Goal: Information Seeking & Learning: Learn about a topic

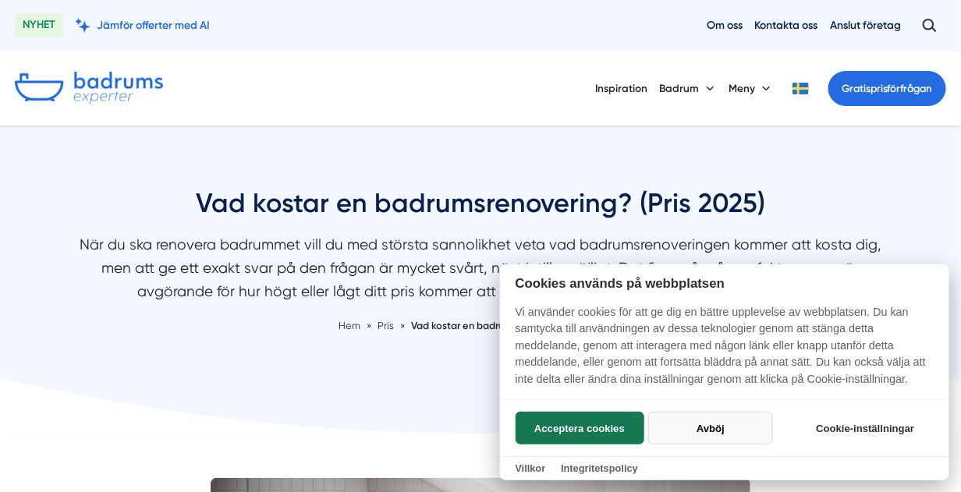
click at [697, 425] on button "Avböj" at bounding box center [710, 428] width 124 height 33
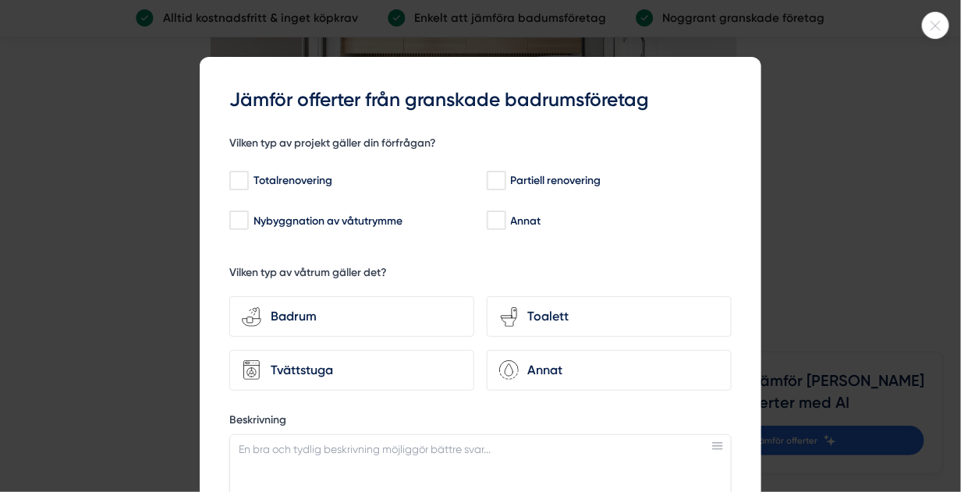
scroll to position [4225, 0]
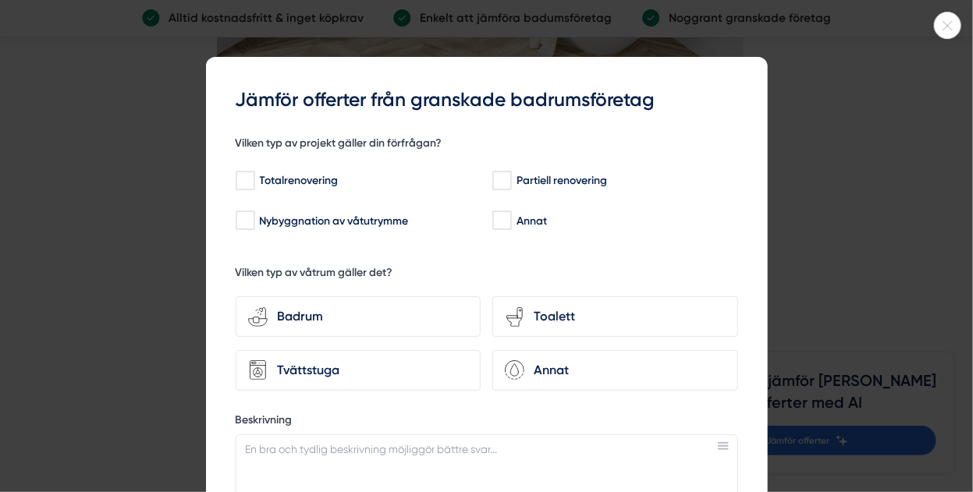
click at [939, 23] on icon at bounding box center [947, 25] width 26 height 9
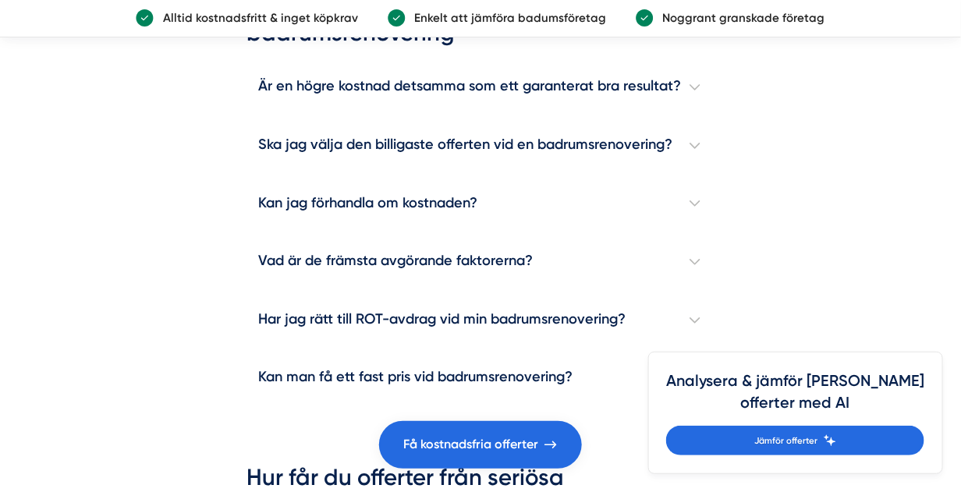
scroll to position [4452, 0]
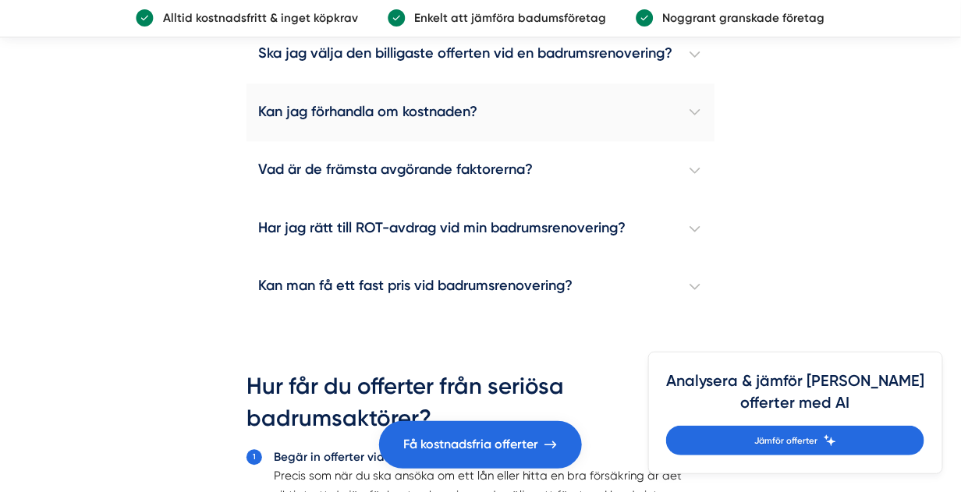
click at [691, 126] on h4 "Kan jag förhandla om kostnaden?" at bounding box center [480, 112] width 468 height 58
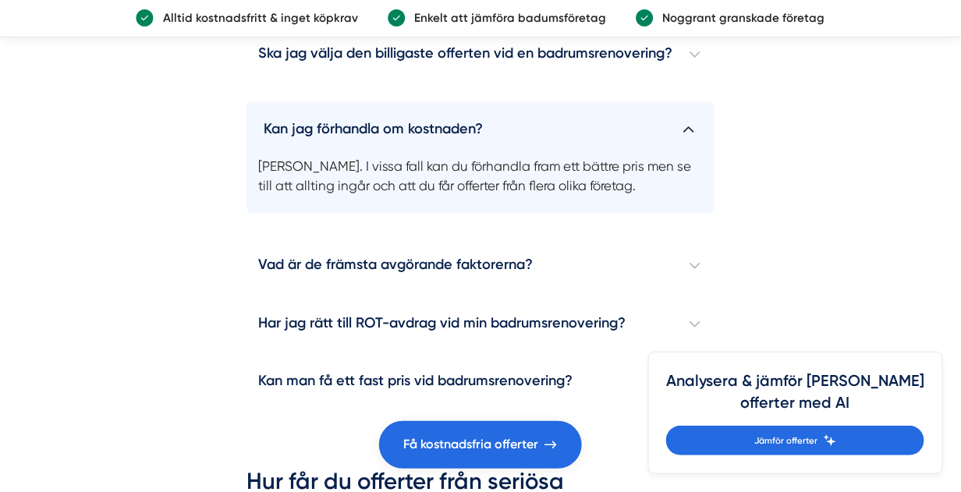
click at [687, 143] on h4 "Kan jag förhandla om kostnaden?" at bounding box center [480, 123] width 468 height 45
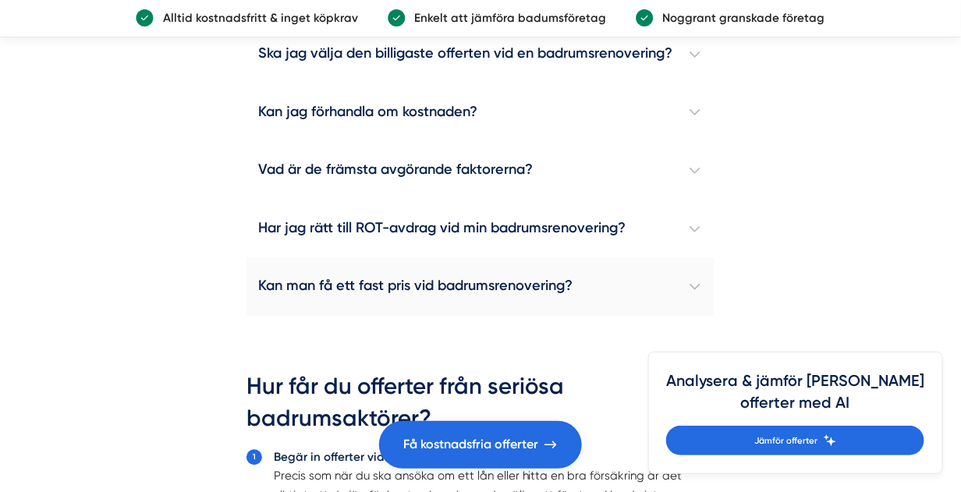
click at [692, 298] on h4 "Kan man få ett fast pris vid badrumsrenovering?" at bounding box center [480, 286] width 468 height 58
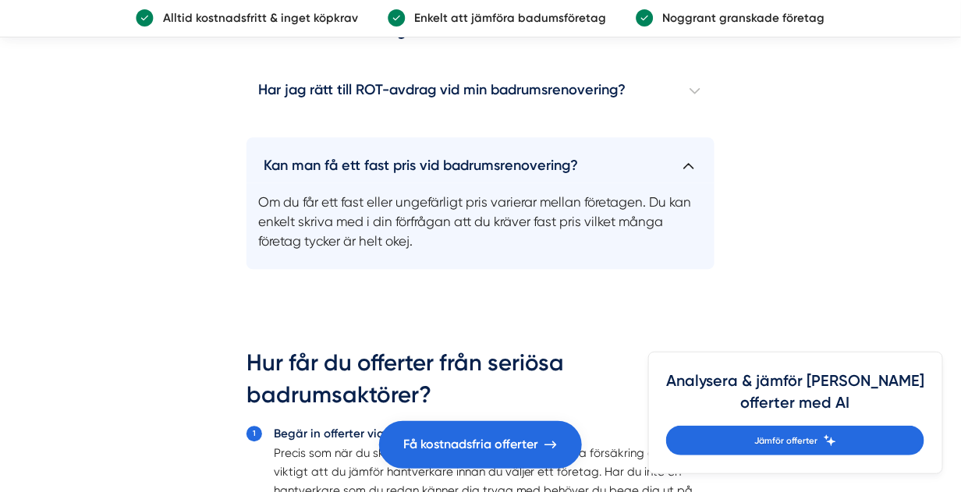
scroll to position [4608, 0]
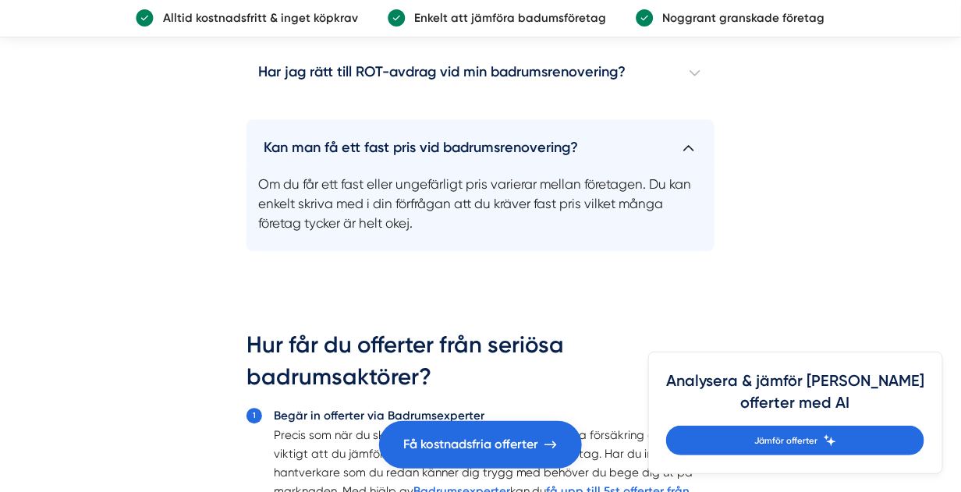
click at [689, 160] on h4 "Kan man få ett fast pris vid badrumsrenovering?" at bounding box center [480, 141] width 468 height 45
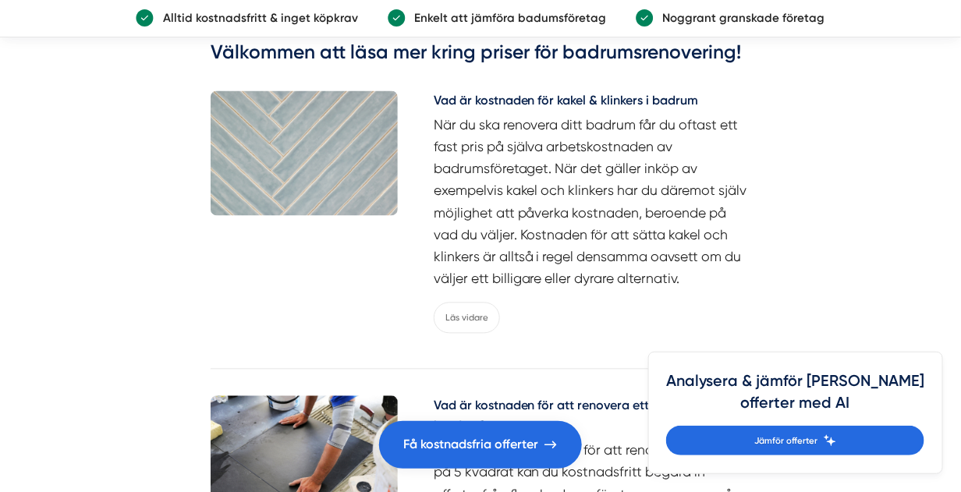
scroll to position [6156, 0]
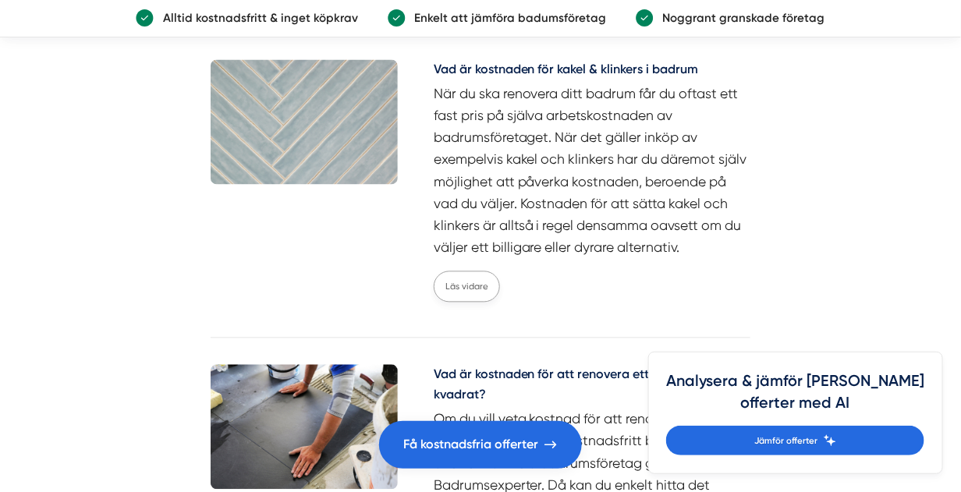
click at [470, 303] on link "Läs vidare" at bounding box center [467, 286] width 66 height 31
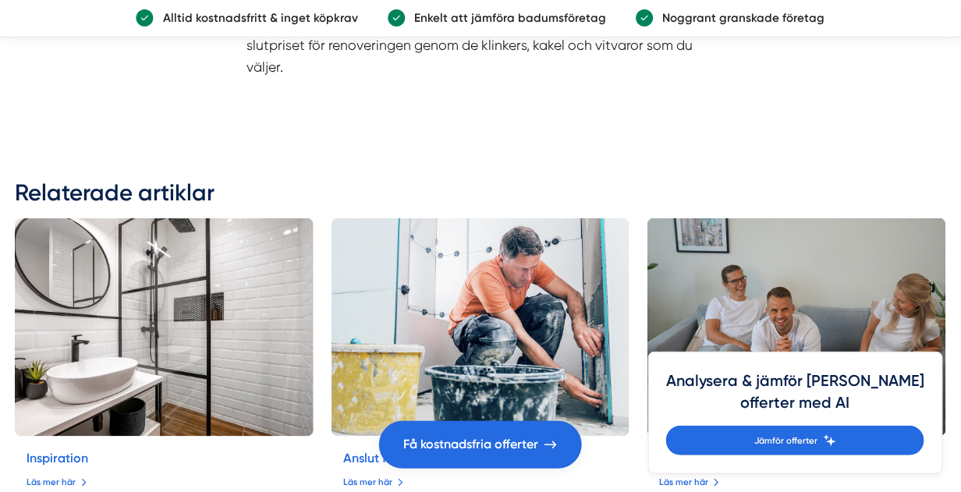
scroll to position [4239, 0]
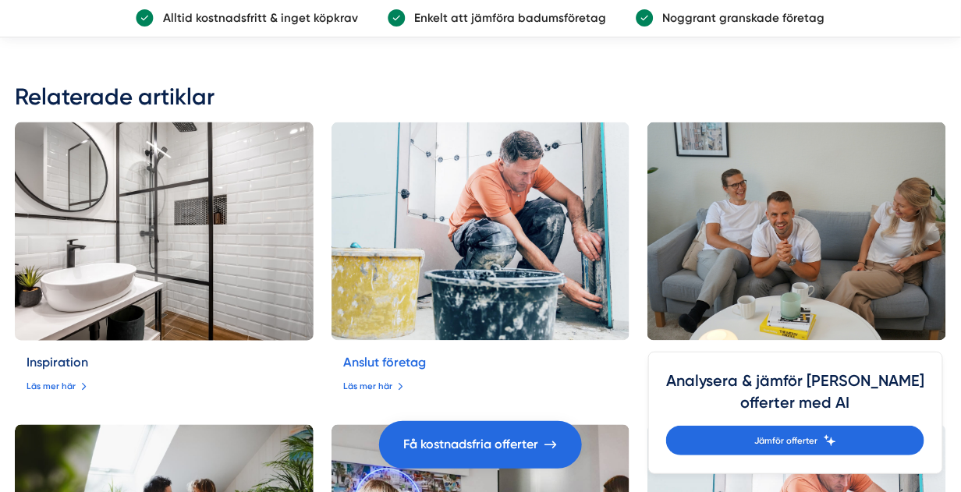
click at [50, 356] on link "Inspiration" at bounding box center [58, 363] width 62 height 15
